Goal: Task Accomplishment & Management: Manage account settings

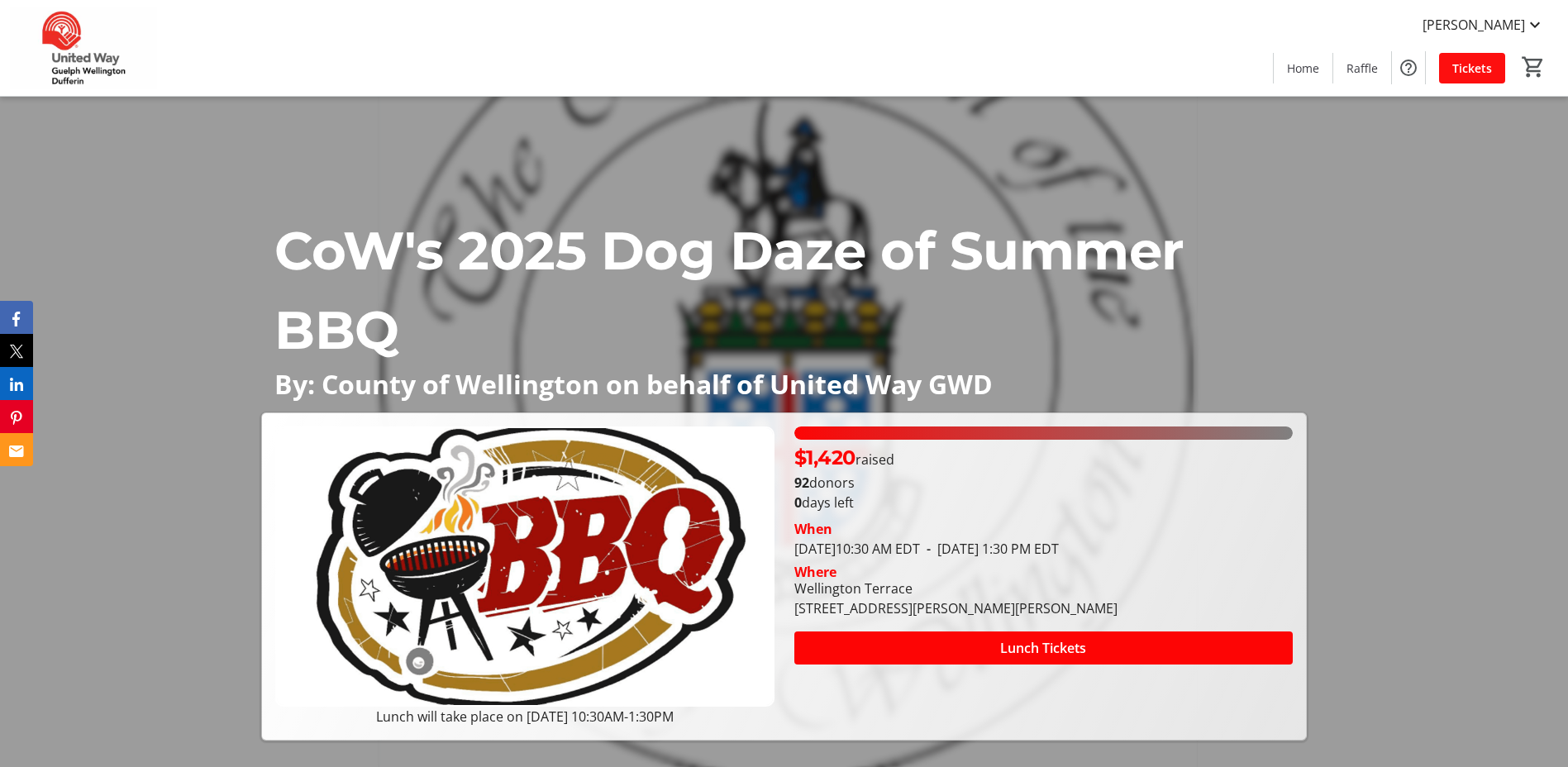
click at [1485, 67] on span "Tickets" at bounding box center [1472, 68] width 40 height 17
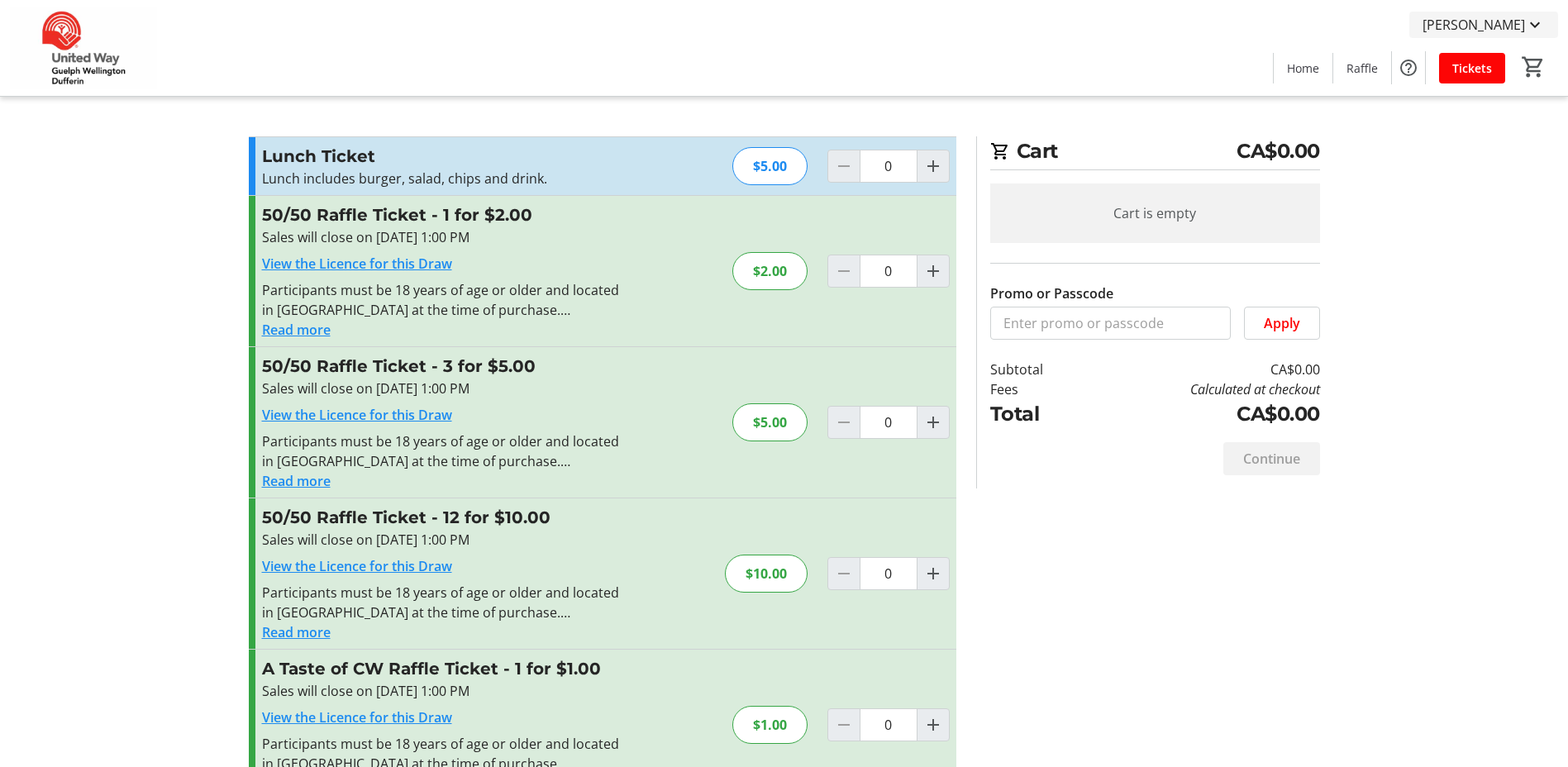
click at [1539, 29] on mat-icon at bounding box center [1534, 24] width 20 height 20
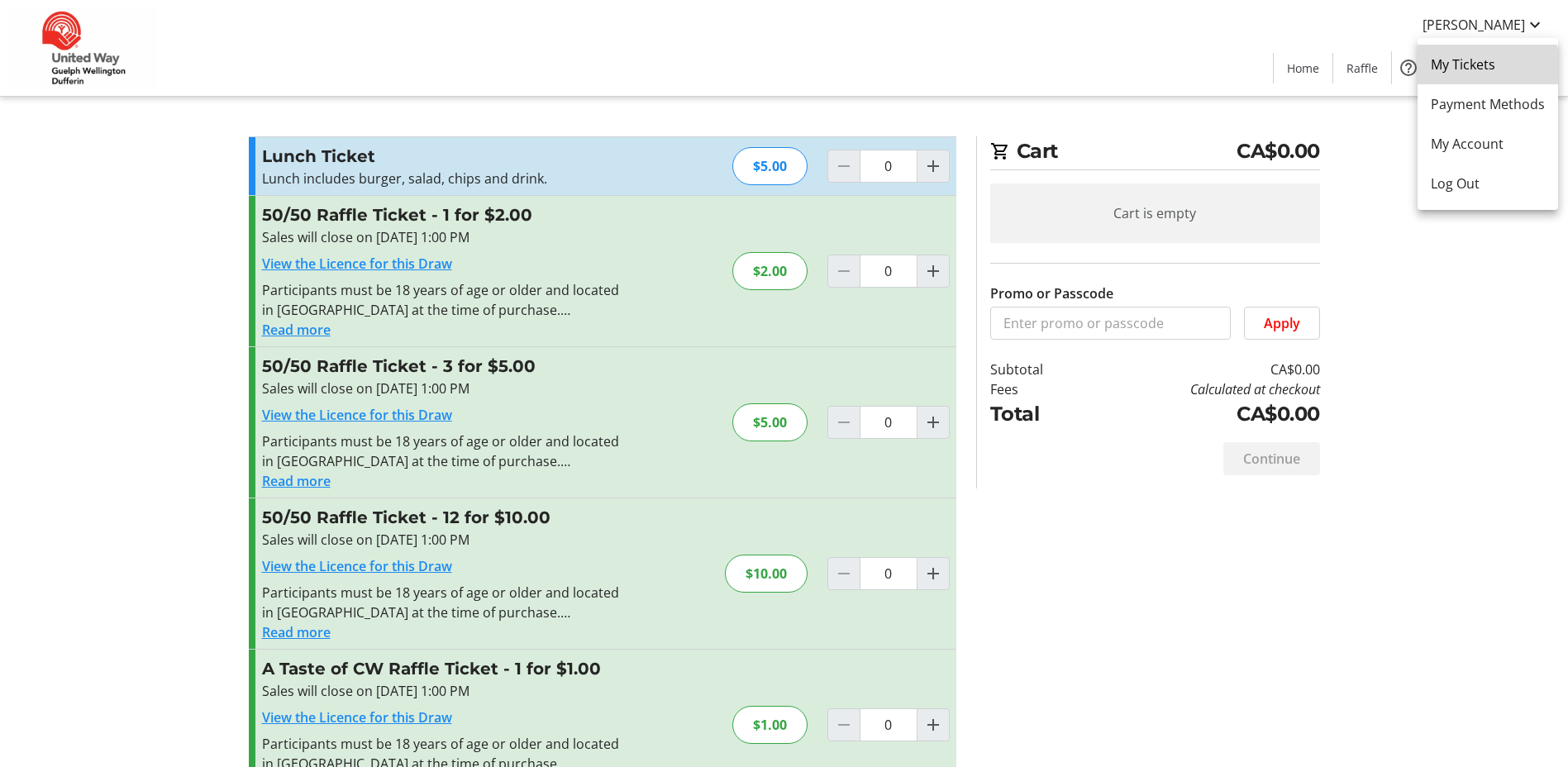
click at [1481, 74] on link "My Tickets" at bounding box center [1487, 65] width 141 height 40
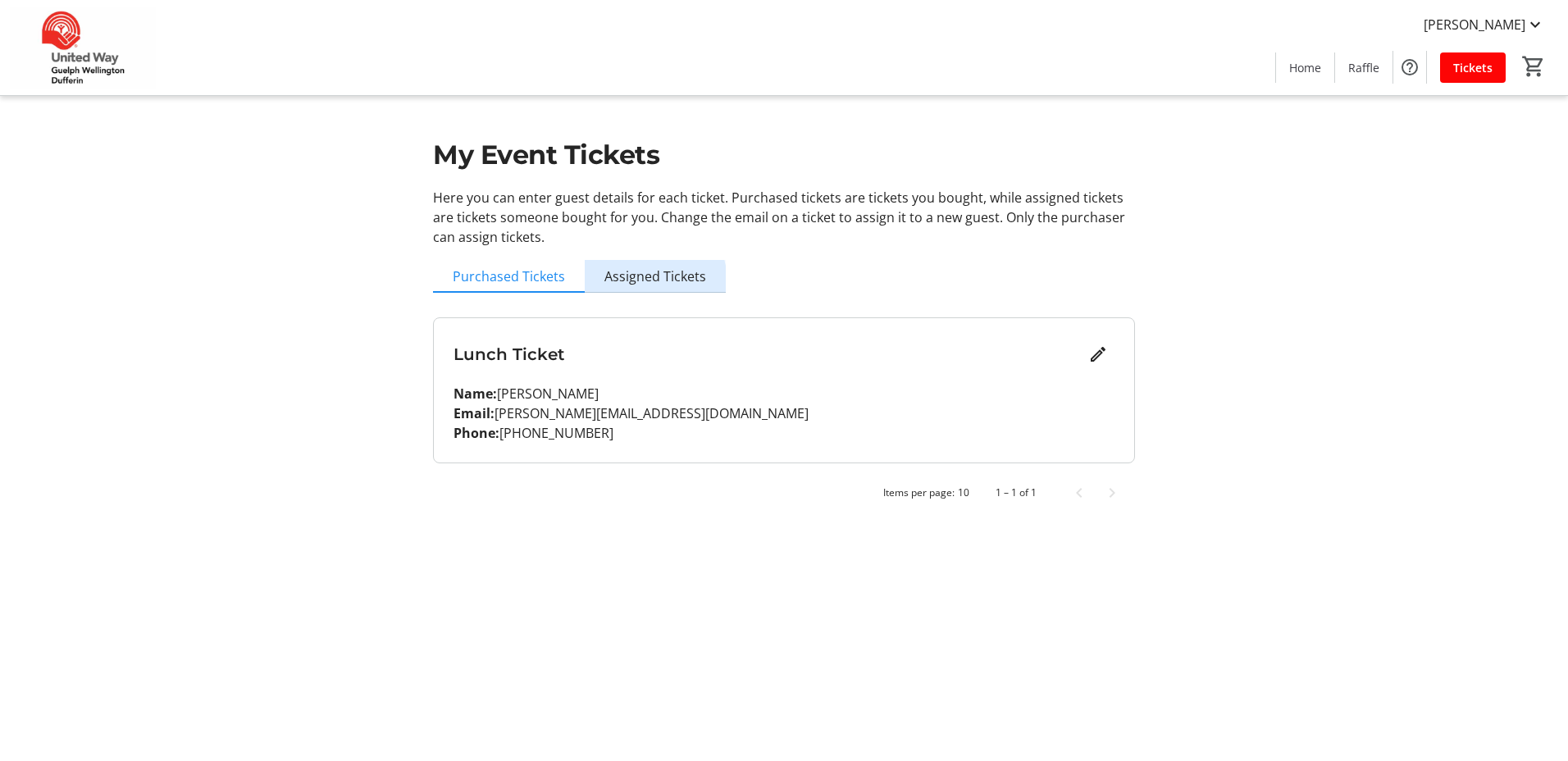
click at [642, 282] on span "Assigned Tickets" at bounding box center [655, 276] width 102 height 13
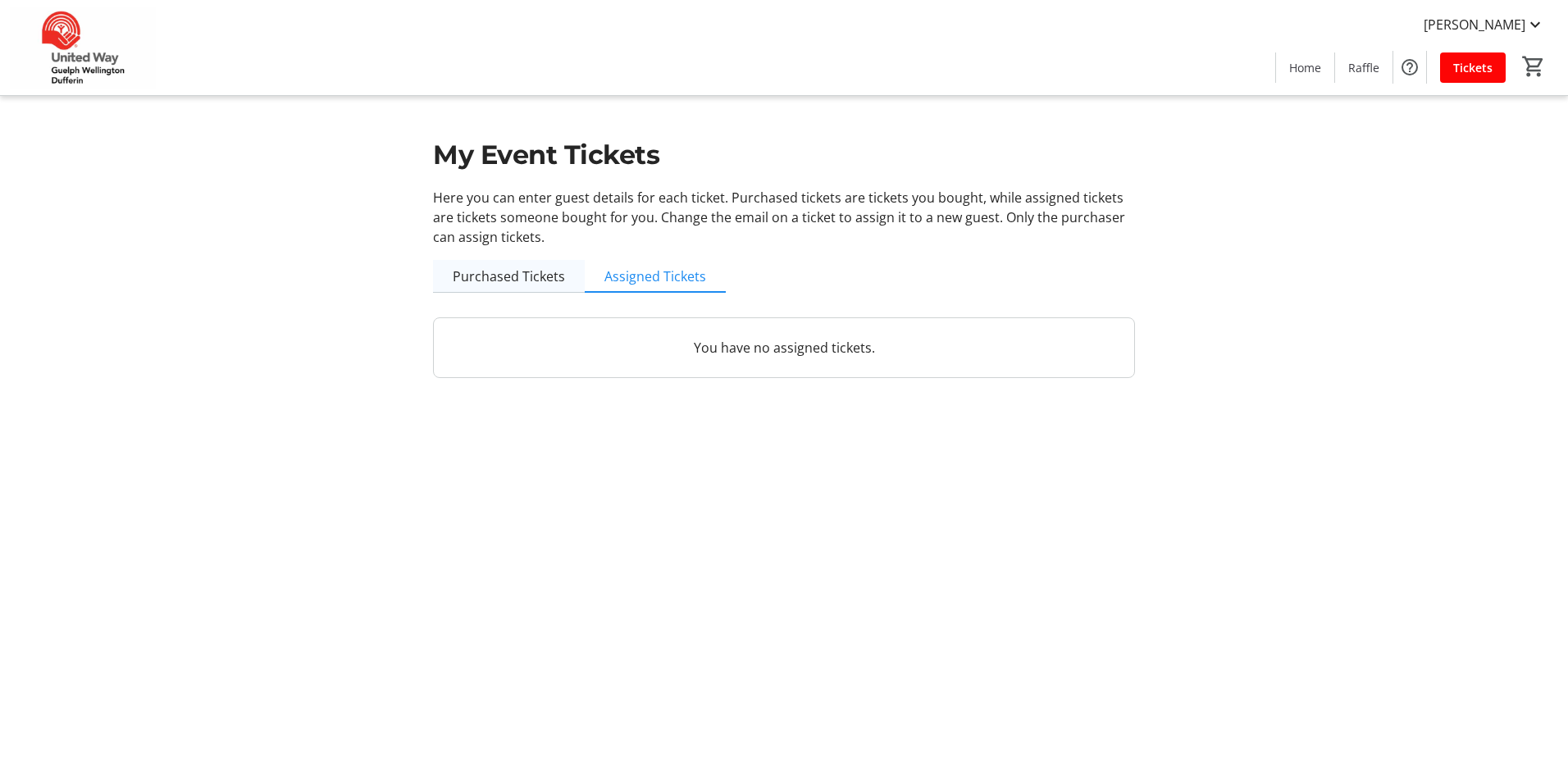
click at [523, 278] on span "Purchased Tickets" at bounding box center [508, 276] width 112 height 13
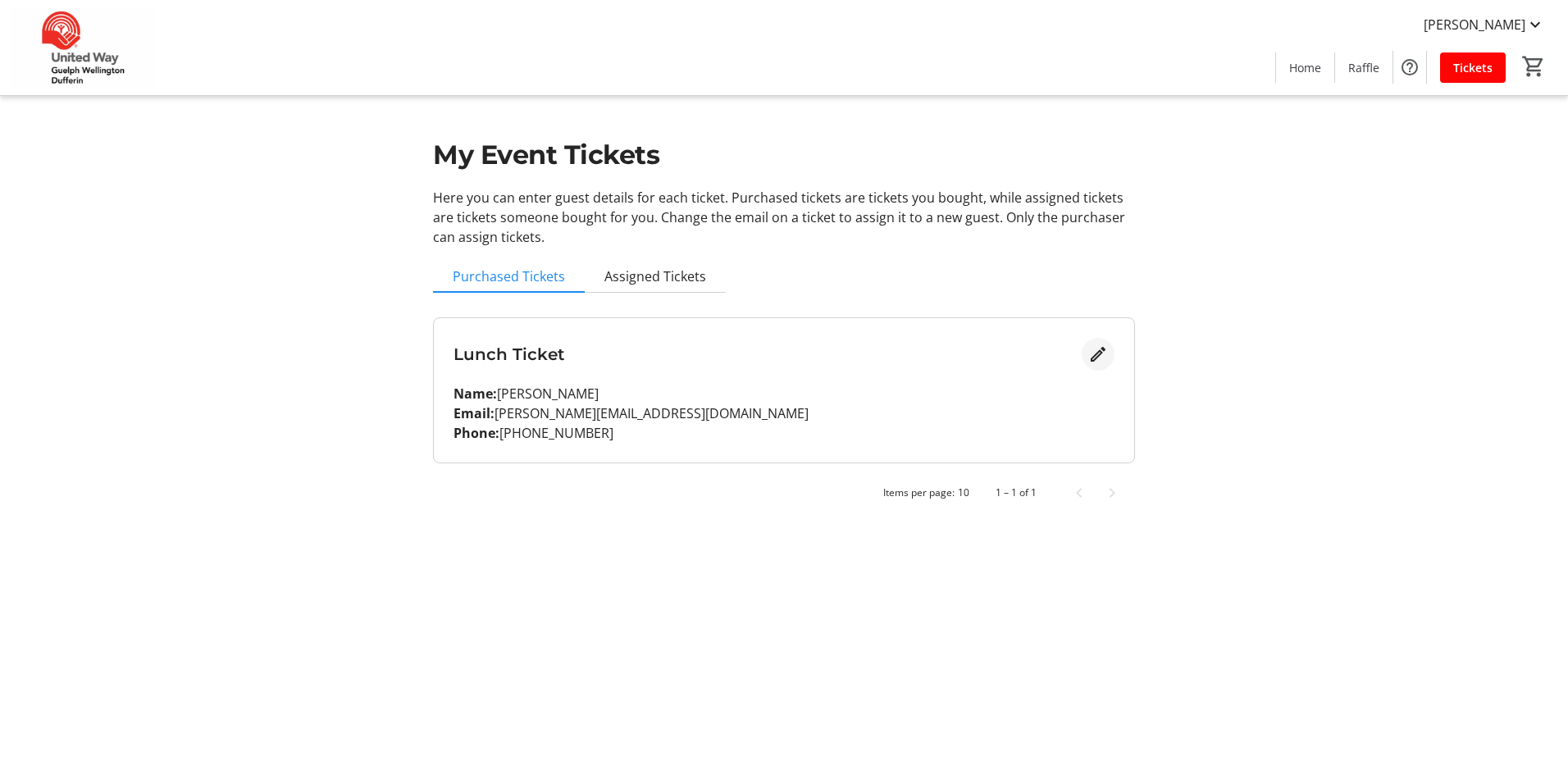
click at [1097, 350] on mat-icon "Edit" at bounding box center [1097, 354] width 20 height 20
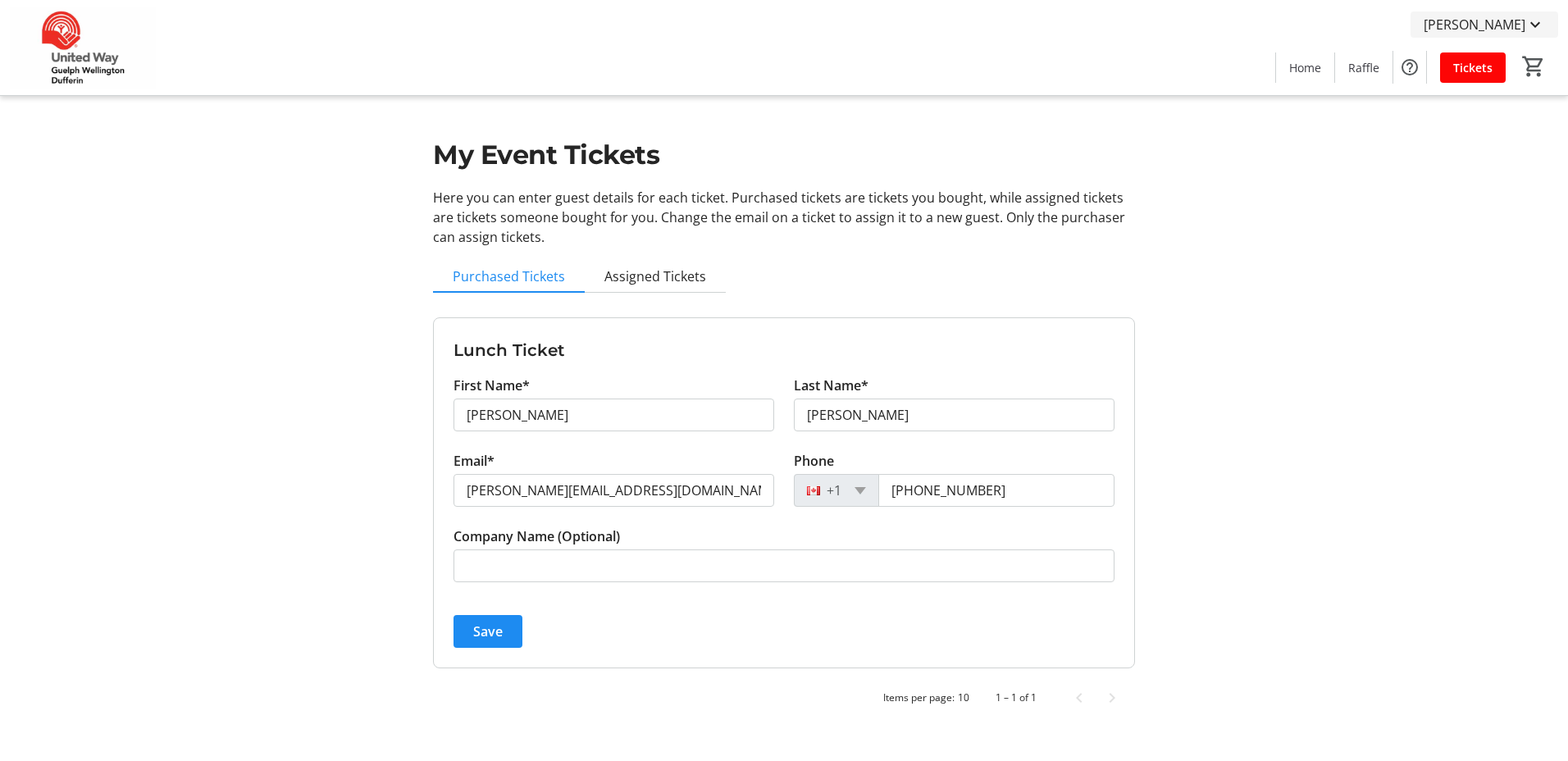
click at [1529, 22] on mat-icon at bounding box center [1535, 24] width 20 height 20
click at [261, 416] on div at bounding box center [784, 380] width 1568 height 761
click at [478, 638] on span "Save" at bounding box center [488, 631] width 29 height 20
